Goal: Task Accomplishment & Management: Complete application form

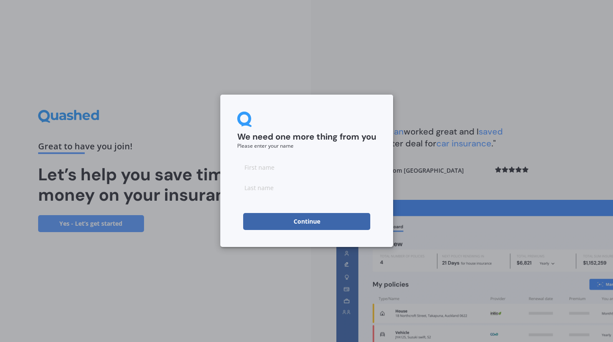
click at [354, 228] on button "Continue" at bounding box center [306, 221] width 127 height 17
